Goal: Task Accomplishment & Management: Manage account settings

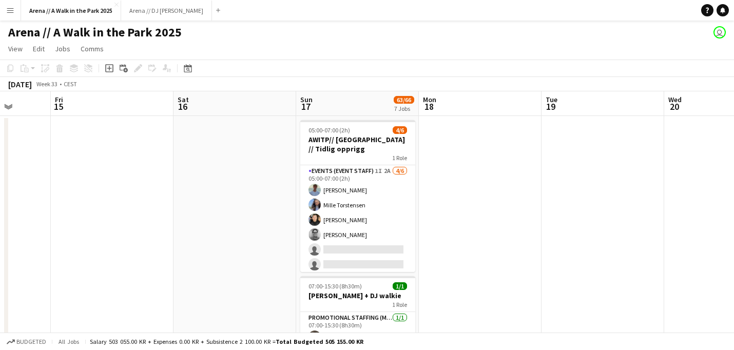
scroll to position [0, 316]
drag, startPoint x: 321, startPoint y: 193, endPoint x: 485, endPoint y: 185, distance: 164.0
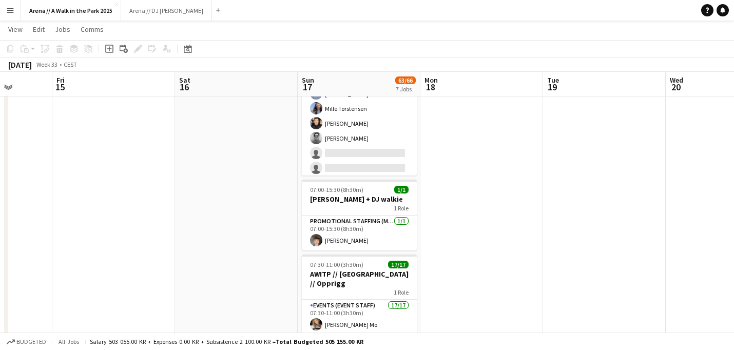
scroll to position [94, 0]
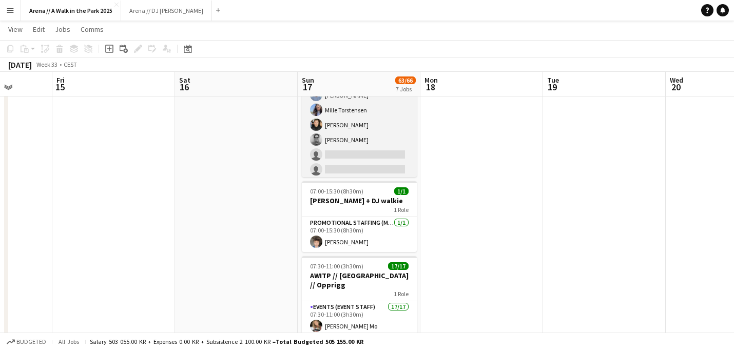
click at [359, 132] on app-card-role "Events (Event Staff) 1I 2A [DATE] 05:00-07:00 (2h) [PERSON_NAME] Næss Mille [PE…" at bounding box center [359, 124] width 115 height 109
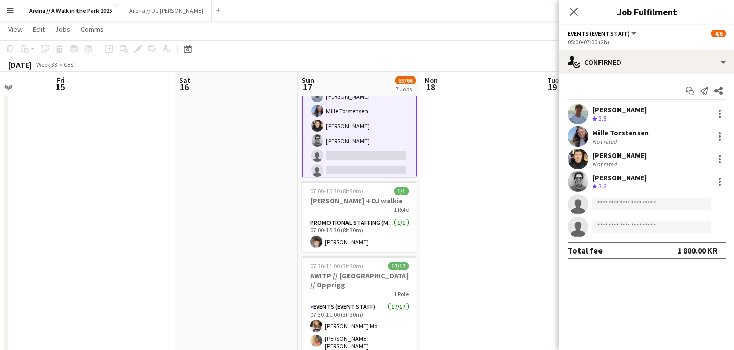
click at [632, 110] on div "[PERSON_NAME]" at bounding box center [619, 109] width 54 height 9
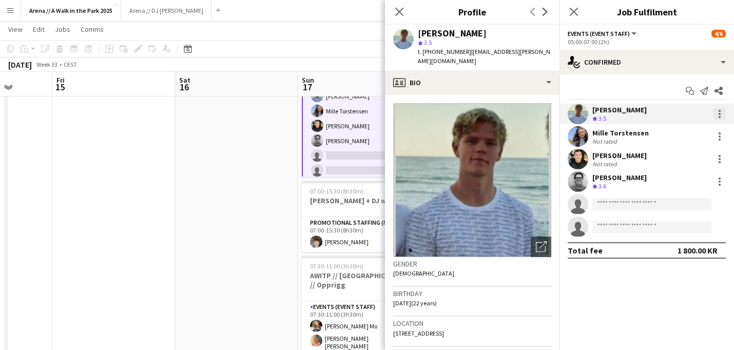
click at [722, 115] on div at bounding box center [720, 114] width 12 height 12
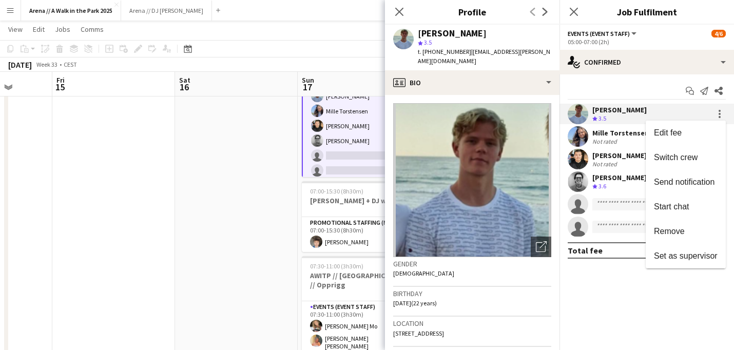
click at [251, 149] on div at bounding box center [367, 175] width 734 height 350
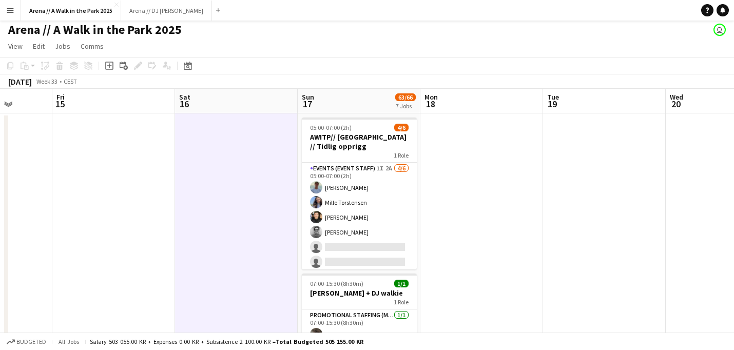
scroll to position [0, 0]
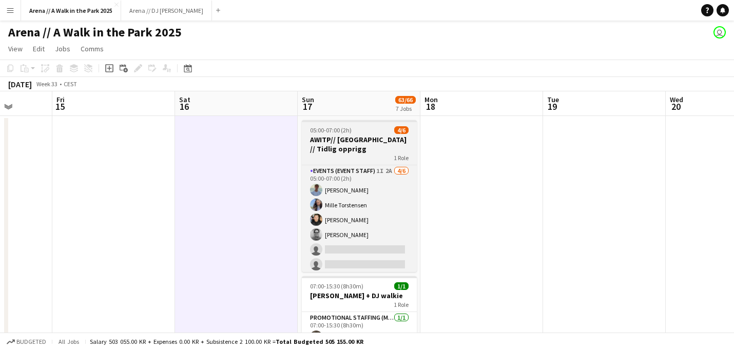
click at [331, 127] on span "05:00-07:00 (2h)" at bounding box center [331, 130] width 42 height 8
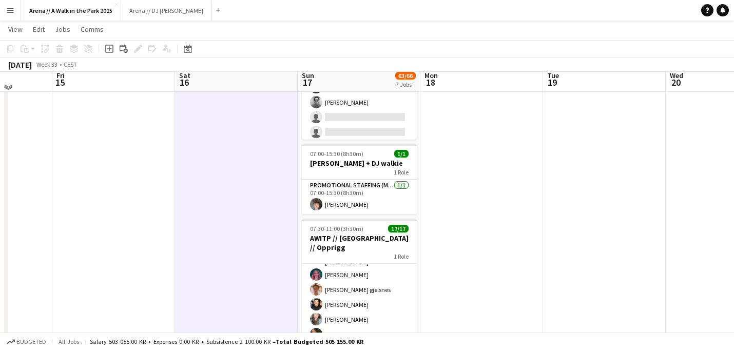
scroll to position [133, 0]
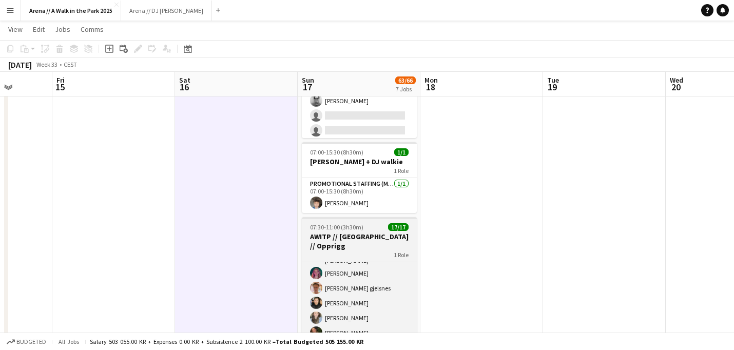
click at [409, 224] on div "07:30-11:00 (3h30m) 17/17" at bounding box center [359, 227] width 115 height 8
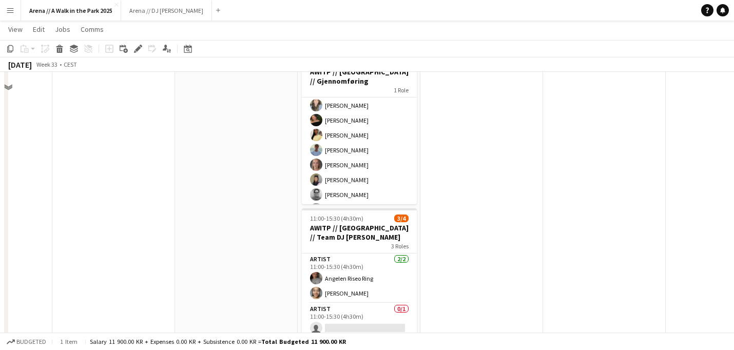
scroll to position [744, 0]
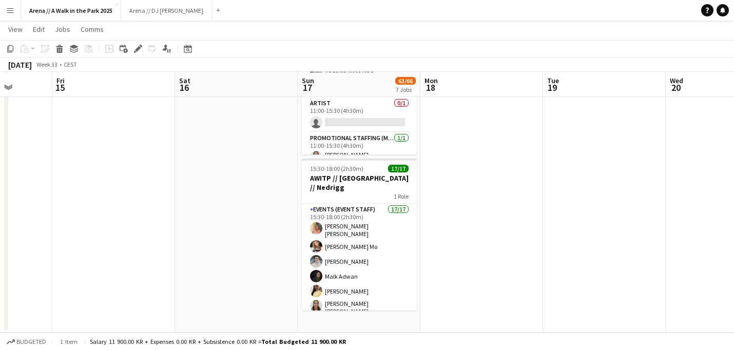
click at [110, 51] on icon "Add job" at bounding box center [109, 49] width 8 height 8
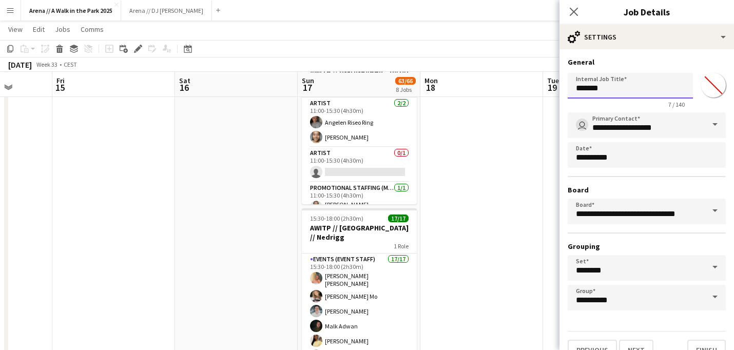
click at [617, 94] on input "*******" at bounding box center [630, 86] width 125 height 26
drag, startPoint x: 625, startPoint y: 89, endPoint x: 535, endPoint y: 86, distance: 90.4
click at [568, 86] on input "*******" at bounding box center [630, 86] width 125 height 26
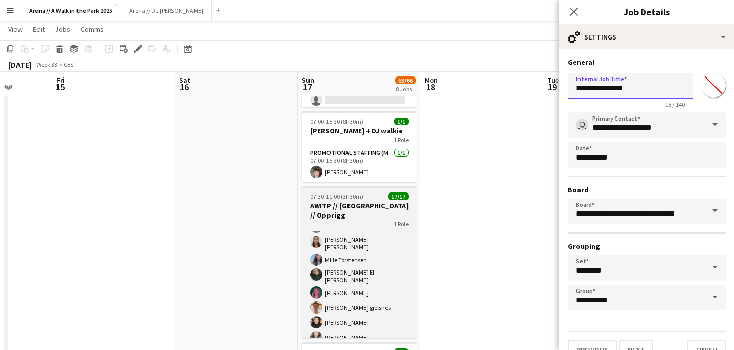
scroll to position [211, 0]
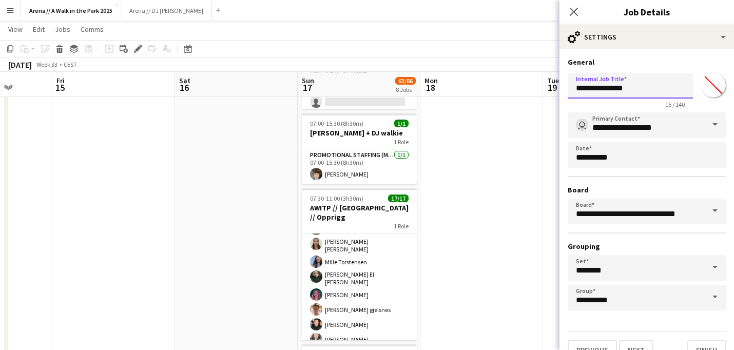
click at [641, 89] on input "**********" at bounding box center [630, 86] width 125 height 26
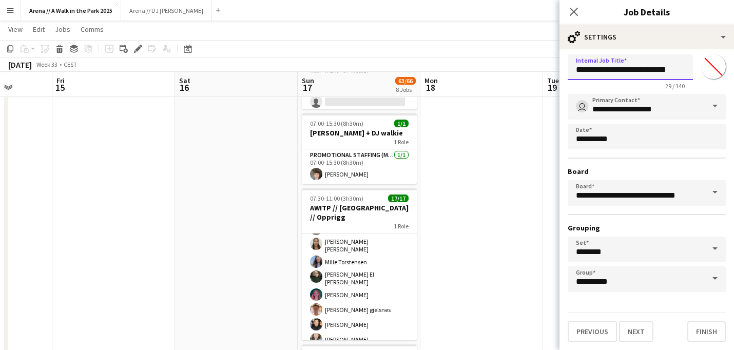
scroll to position [20, 0]
type input "**********"
click at [704, 332] on button "Finish" at bounding box center [706, 331] width 39 height 21
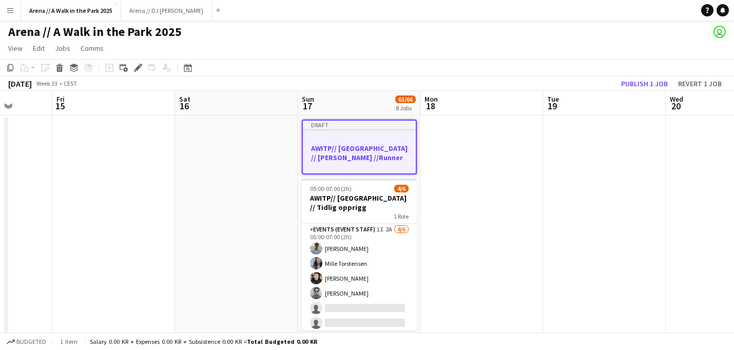
scroll to position [0, 0]
click at [378, 147] on h3 "AWITP// [GEOGRAPHIC_DATA] // [PERSON_NAME] //Runner" at bounding box center [359, 153] width 113 height 18
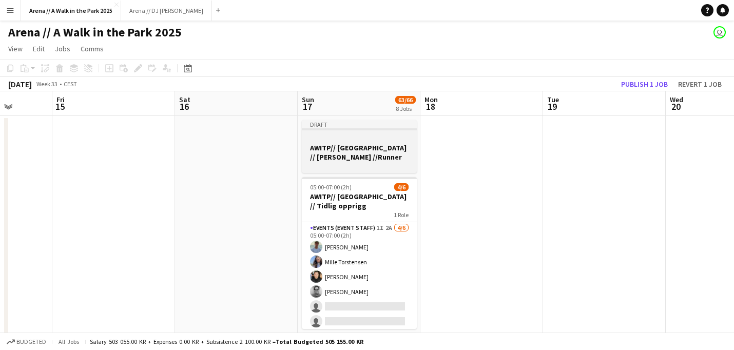
click at [378, 147] on h3 "AWITP// [GEOGRAPHIC_DATA] // [PERSON_NAME] //Runner" at bounding box center [359, 152] width 115 height 18
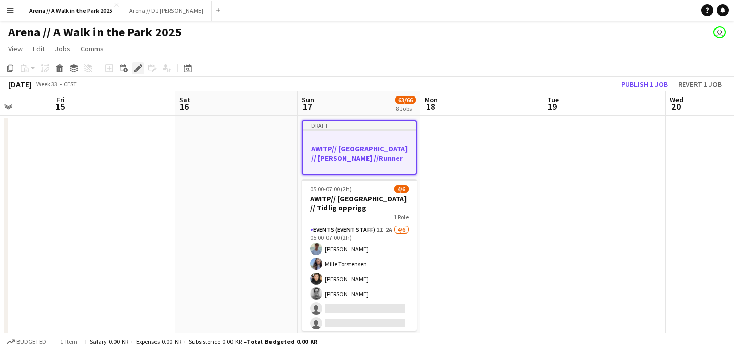
click at [137, 71] on icon "Edit" at bounding box center [138, 68] width 8 height 8
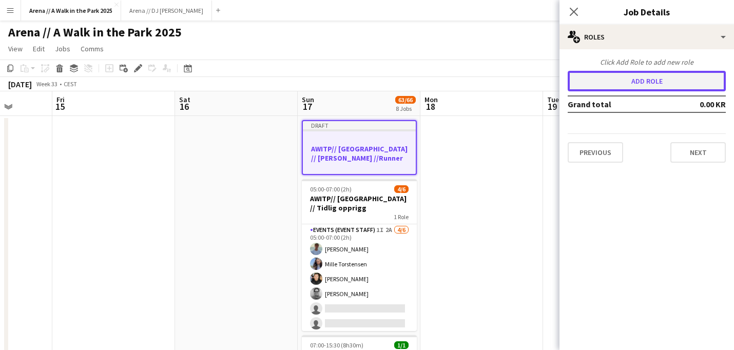
click at [642, 83] on button "Add role" at bounding box center [647, 81] width 158 height 21
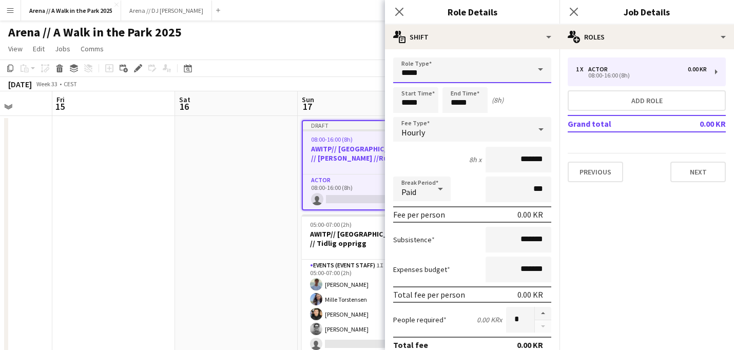
click at [504, 67] on input "*****" at bounding box center [472, 70] width 158 height 26
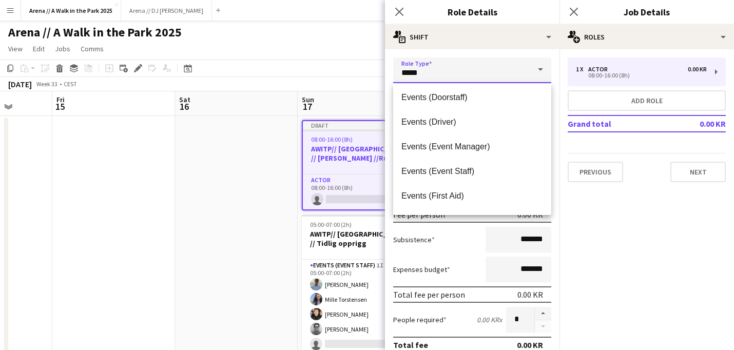
scroll to position [266, 0]
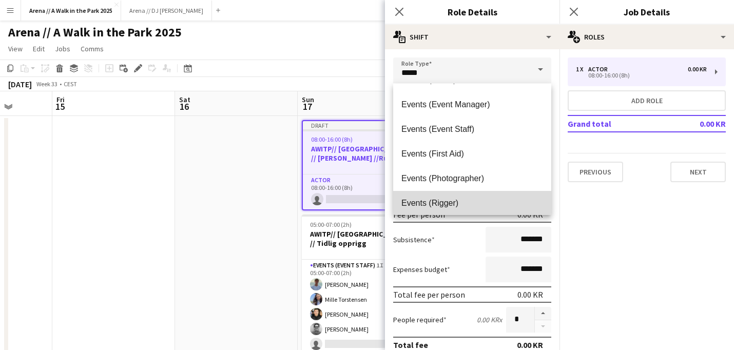
click at [453, 199] on span "Events (Rigger)" at bounding box center [472, 203] width 142 height 10
type input "**********"
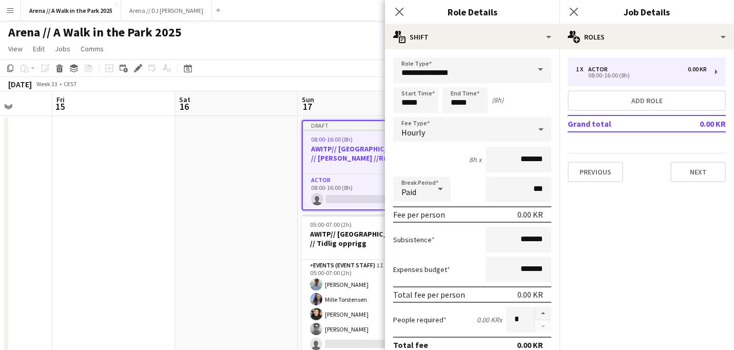
click at [294, 85] on div "[DATE] Week 33 • CEST Publish 1 job Revert 1 job" at bounding box center [367, 84] width 734 height 14
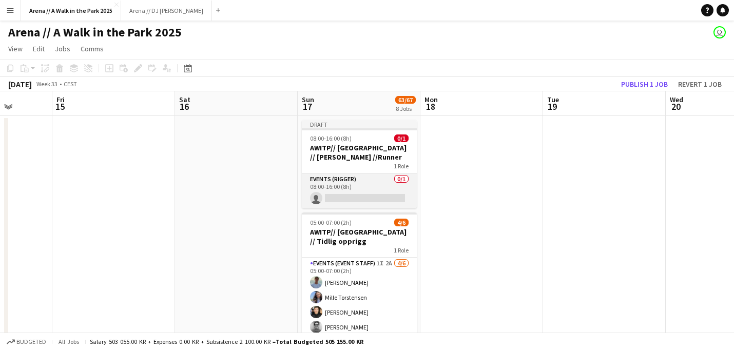
click at [379, 174] on app-card-role "Events (Rigger) 0/1 08:00-16:00 (8h) single-neutral-actions" at bounding box center [359, 191] width 115 height 35
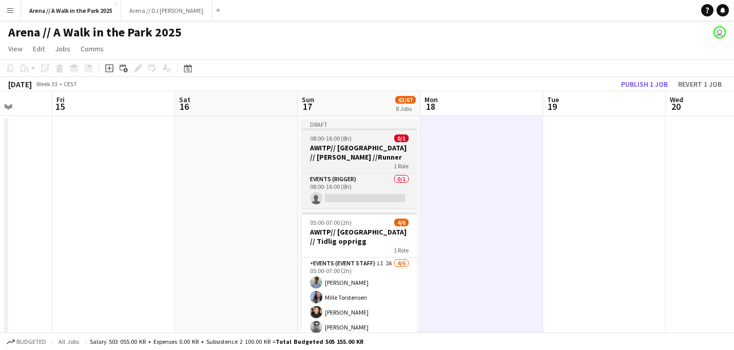
click at [381, 162] on div "1 Role" at bounding box center [359, 166] width 115 height 8
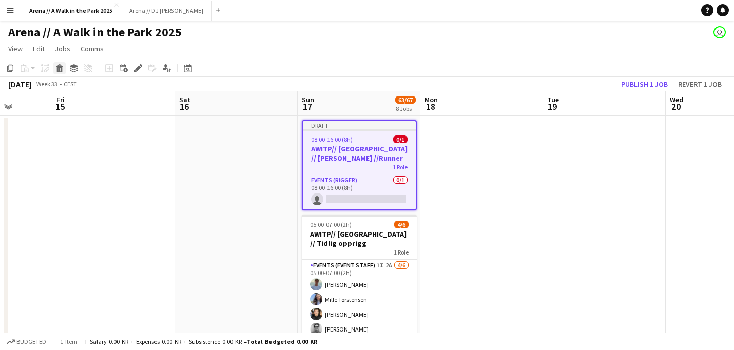
click at [61, 68] on icon "Delete" at bounding box center [59, 68] width 8 height 8
